Goal: Information Seeking & Learning: Understand process/instructions

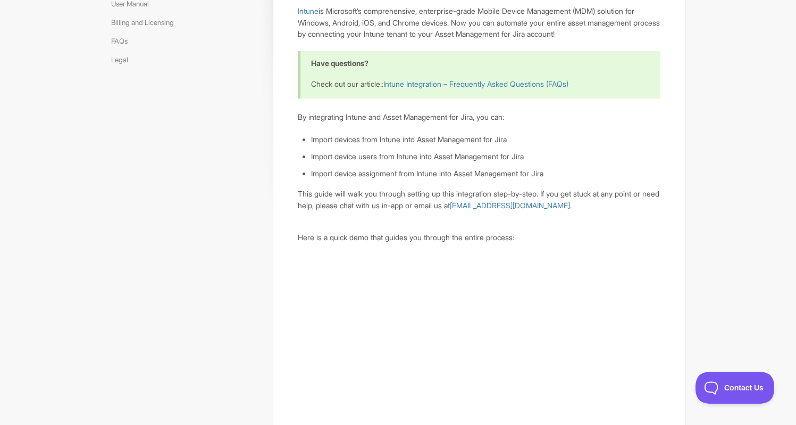
scroll to position [128, 0]
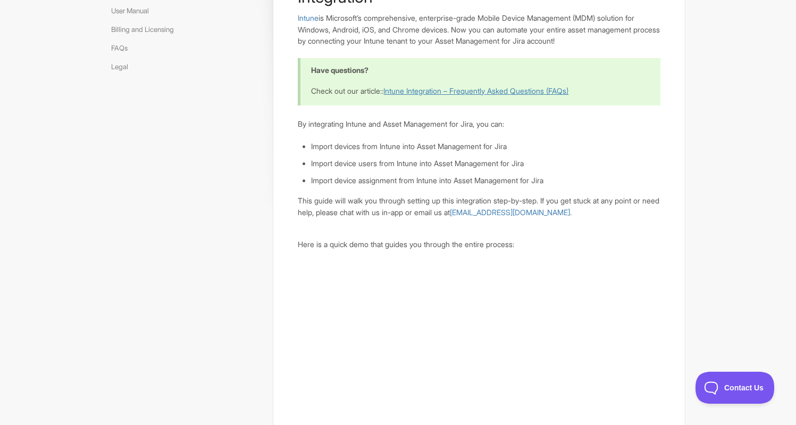
click at [545, 87] on link "Intune Integration – Frequently Asked Questions (FAQs)" at bounding box center [476, 90] width 185 height 9
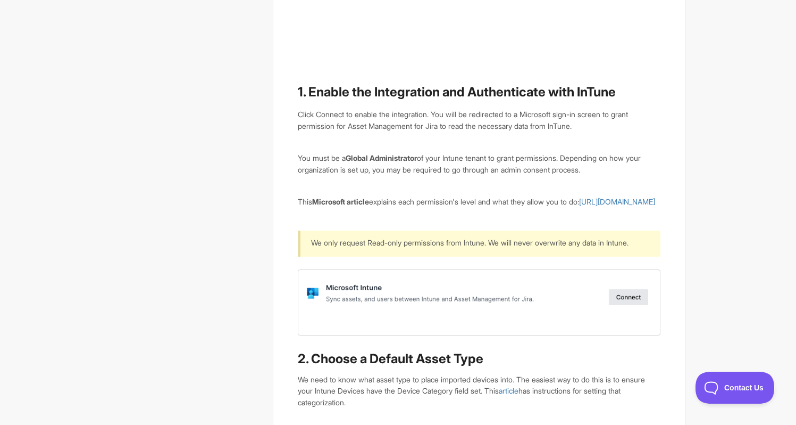
scroll to position [787, 0]
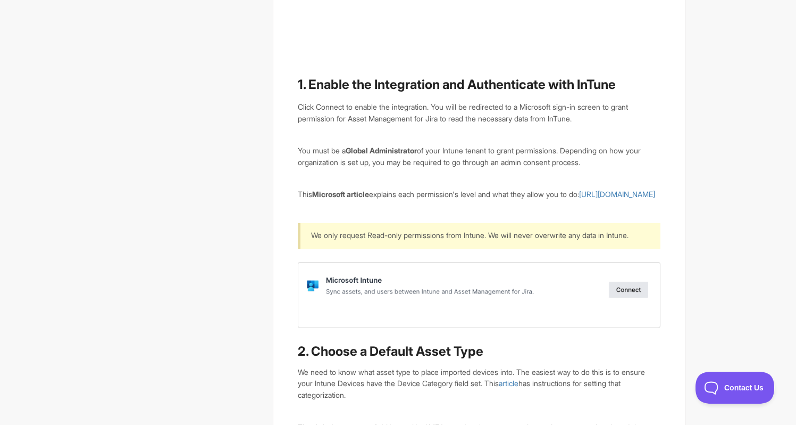
click at [521, 328] on img at bounding box center [479, 295] width 362 height 66
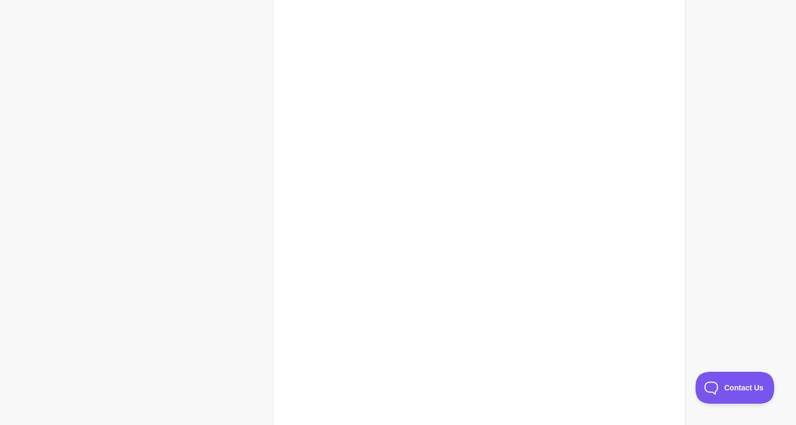
scroll to position [424, 0]
